Goal: Download file/media

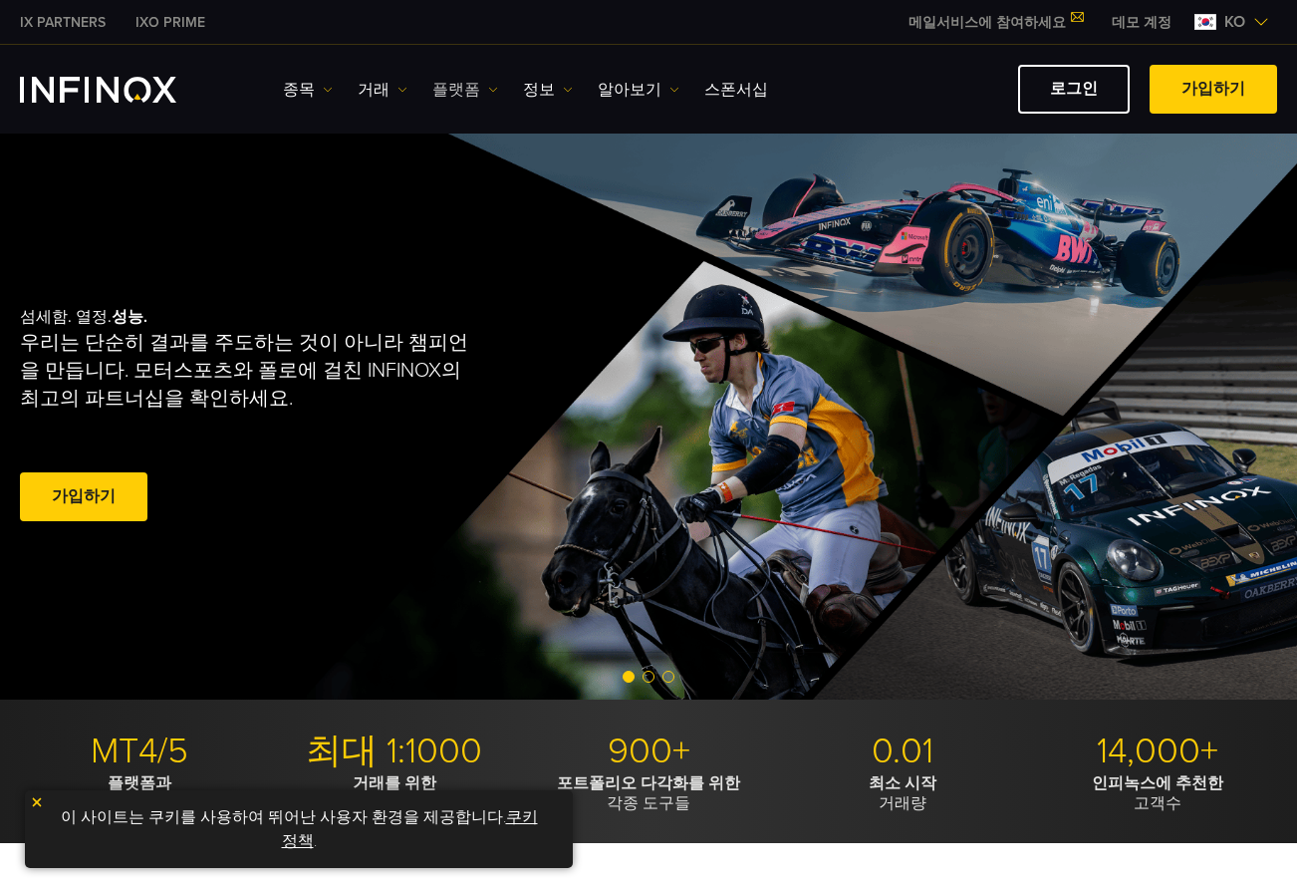
click at [488, 89] on img at bounding box center [493, 90] width 10 height 10
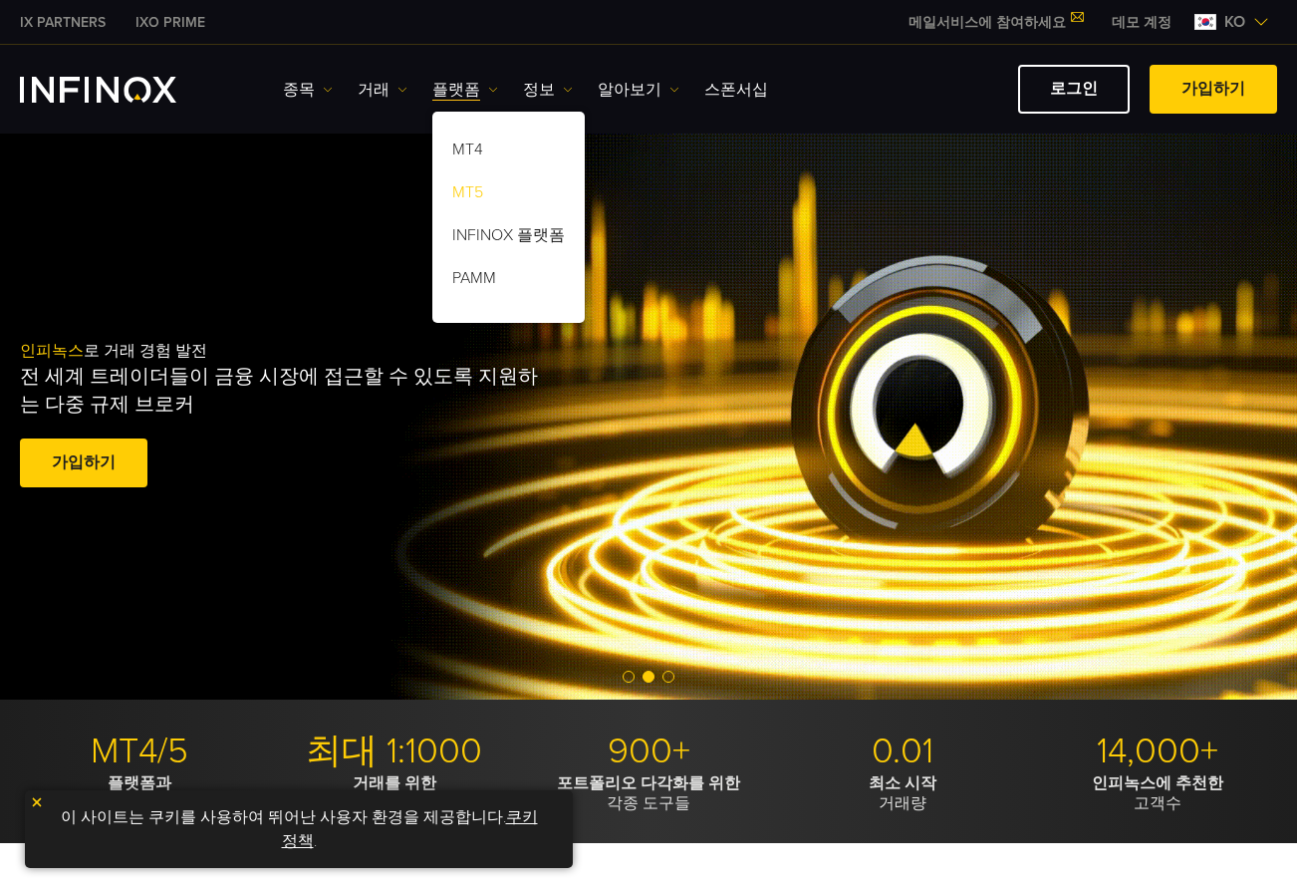
click at [466, 193] on link "MT5" at bounding box center [508, 195] width 152 height 43
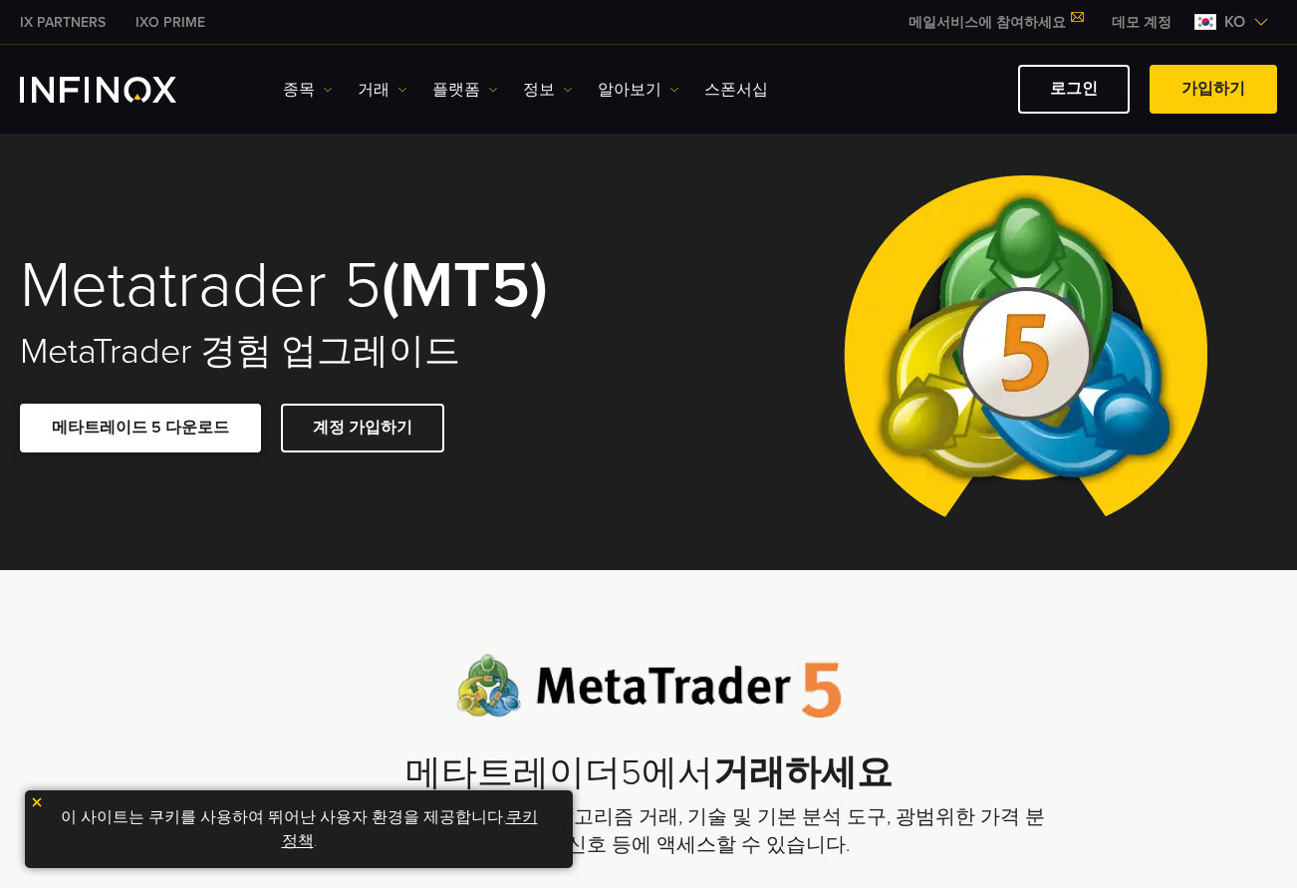
click at [148, 430] on link "메타트레이드 5 다운로드" at bounding box center [140, 427] width 241 height 49
click at [1076, 86] on link "로그인" at bounding box center [1074, 89] width 112 height 49
